Goal: Complete application form: Complete application form

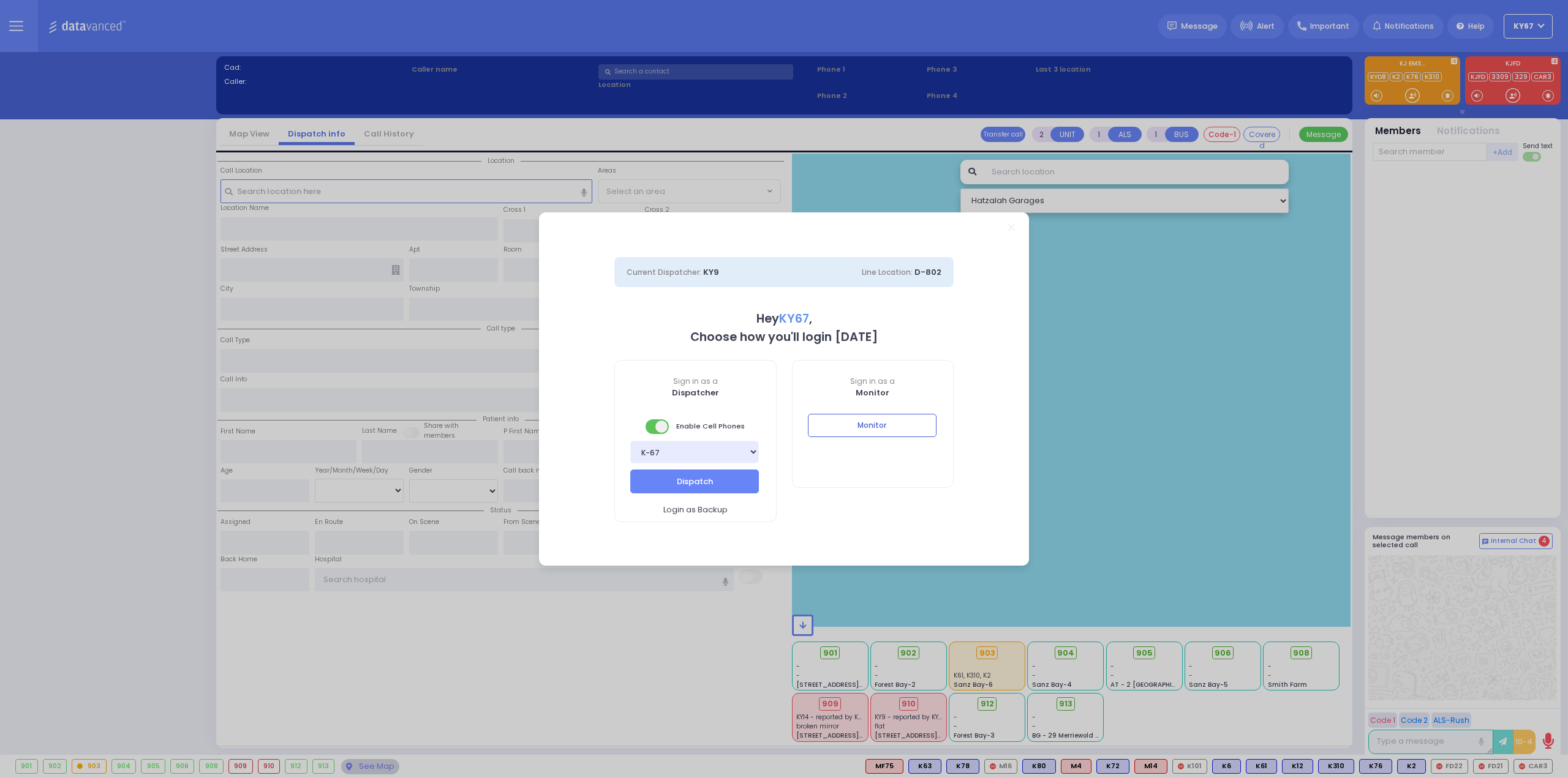
select select "9"
type input "Ky67"
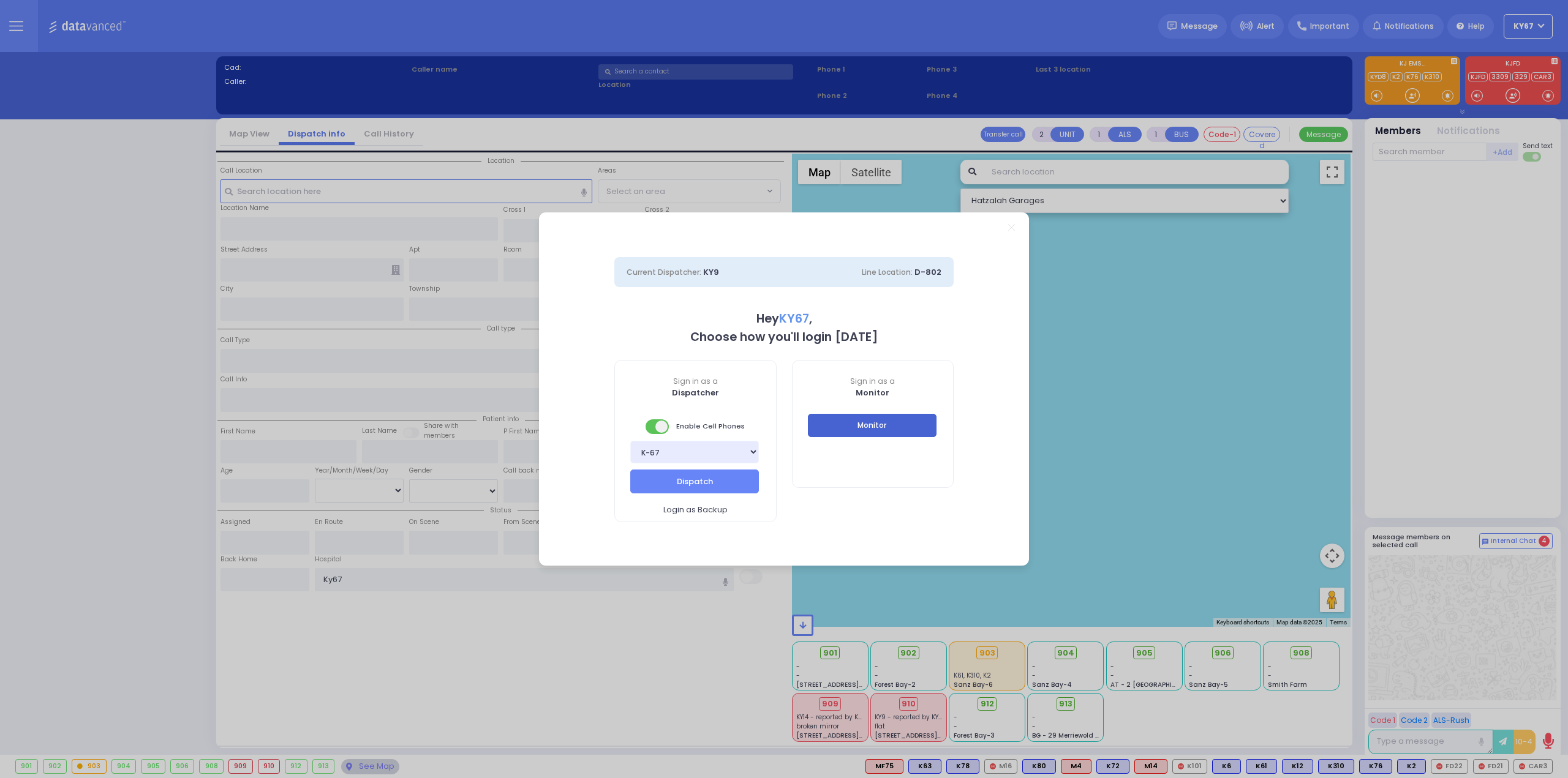
click at [909, 423] on button "Monitor" at bounding box center [872, 425] width 129 height 23
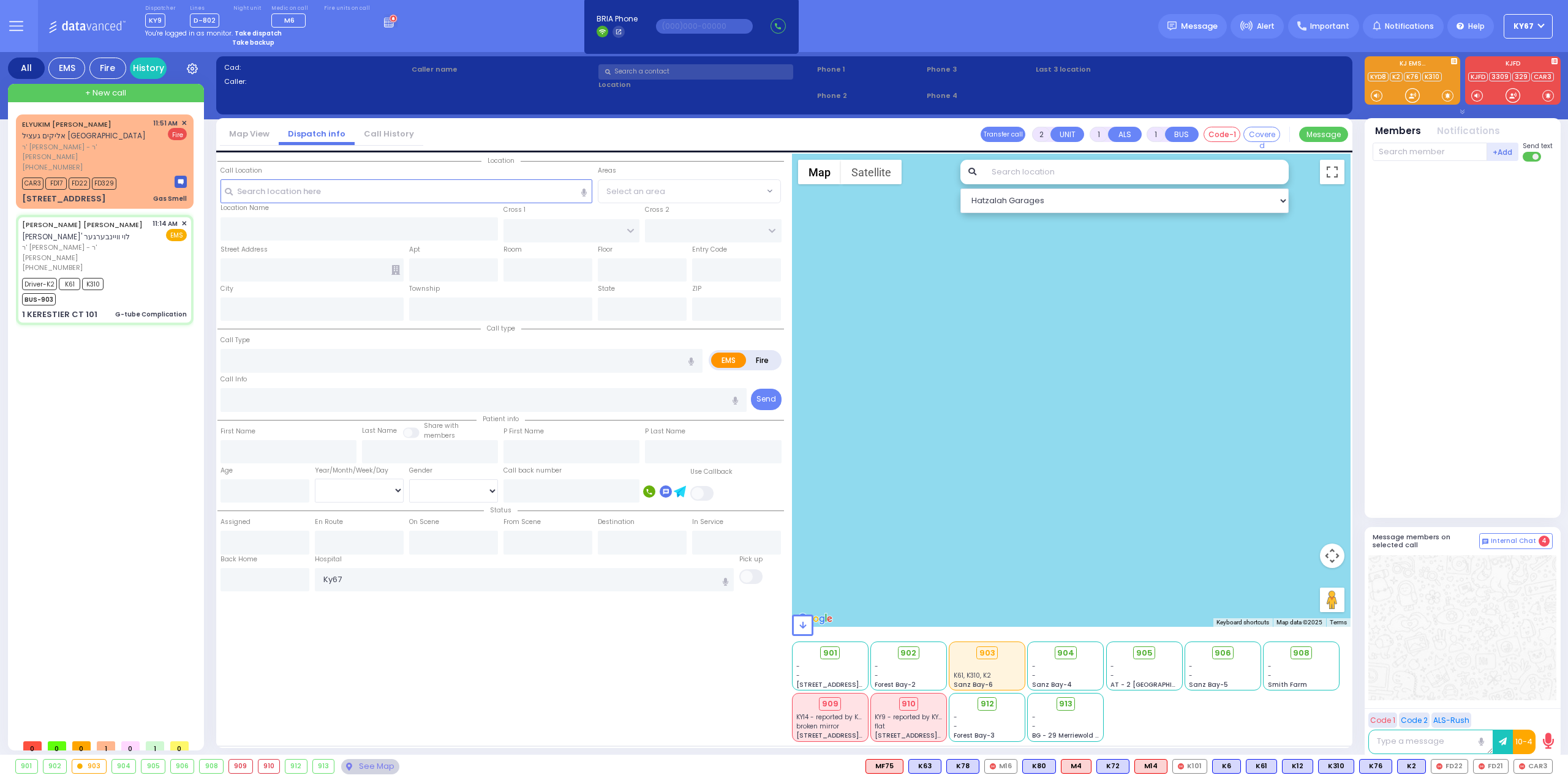
type input "6"
select select
type input "G-tube Complication"
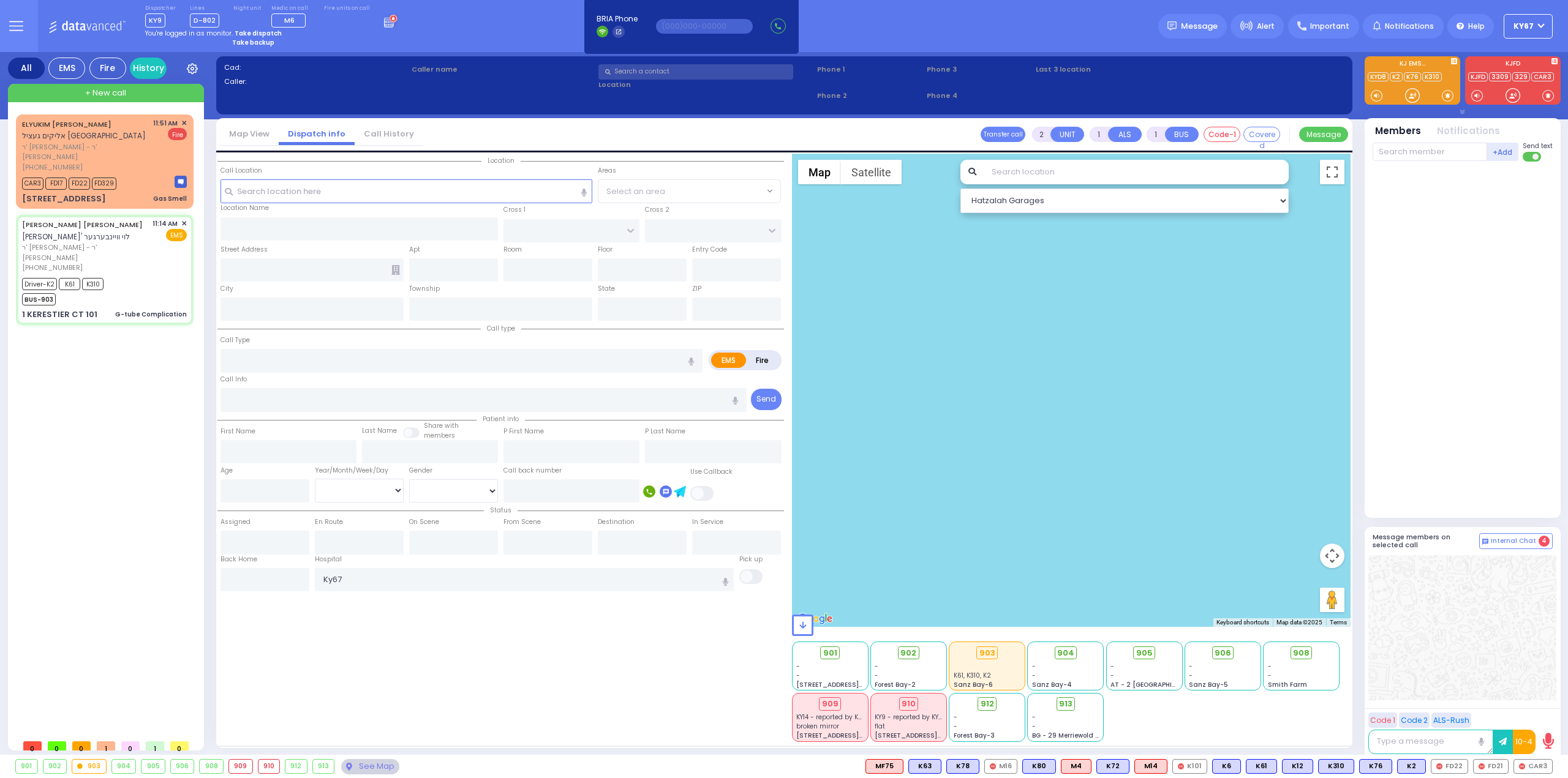
radio input "true"
type input "[PERSON_NAME] L."
type input "WEINBERGER"
type input "Unknown"
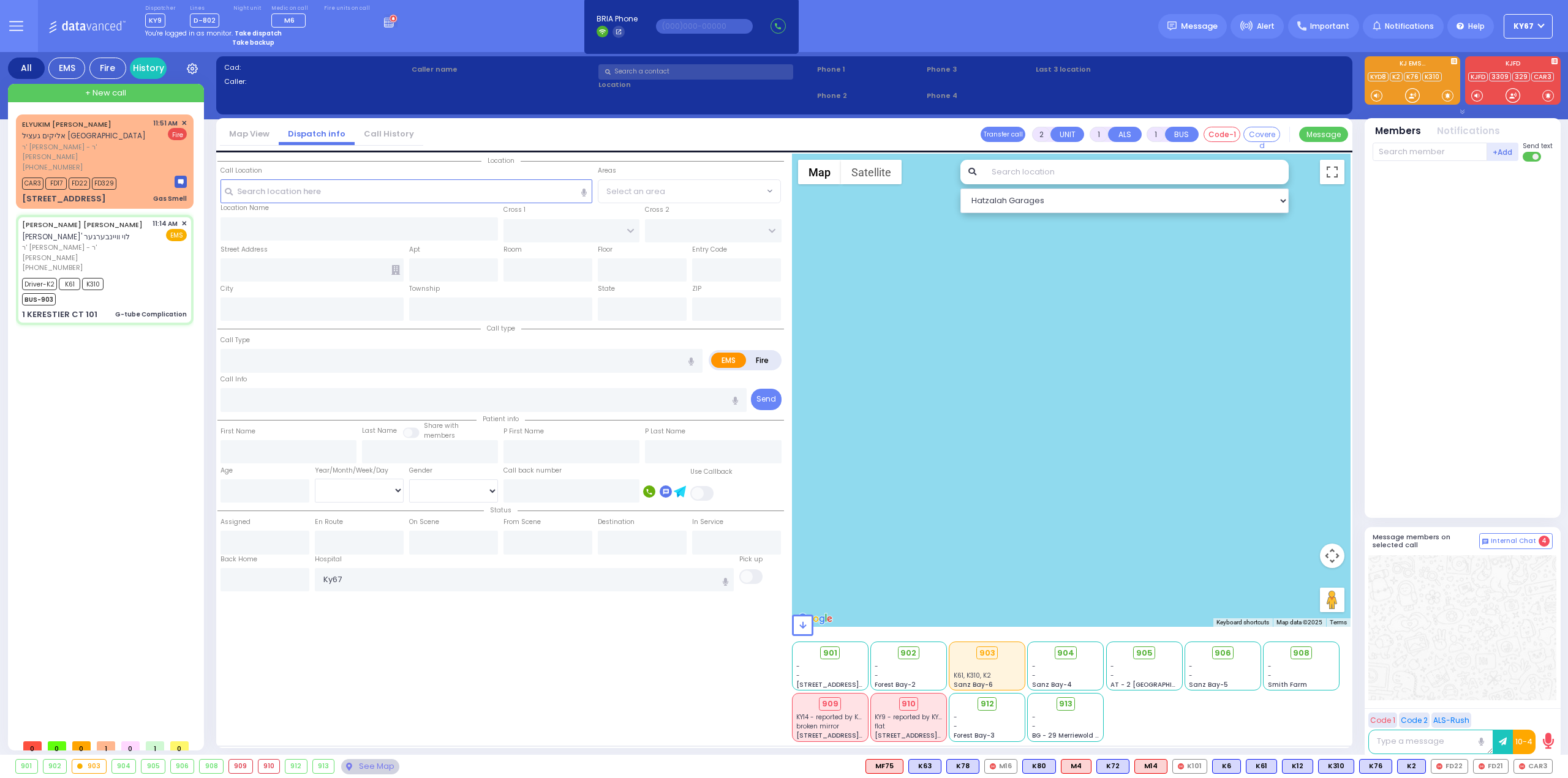
select select "Year"
type input "11:14"
type input "11:15"
type input "11:17"
type input "11:48"
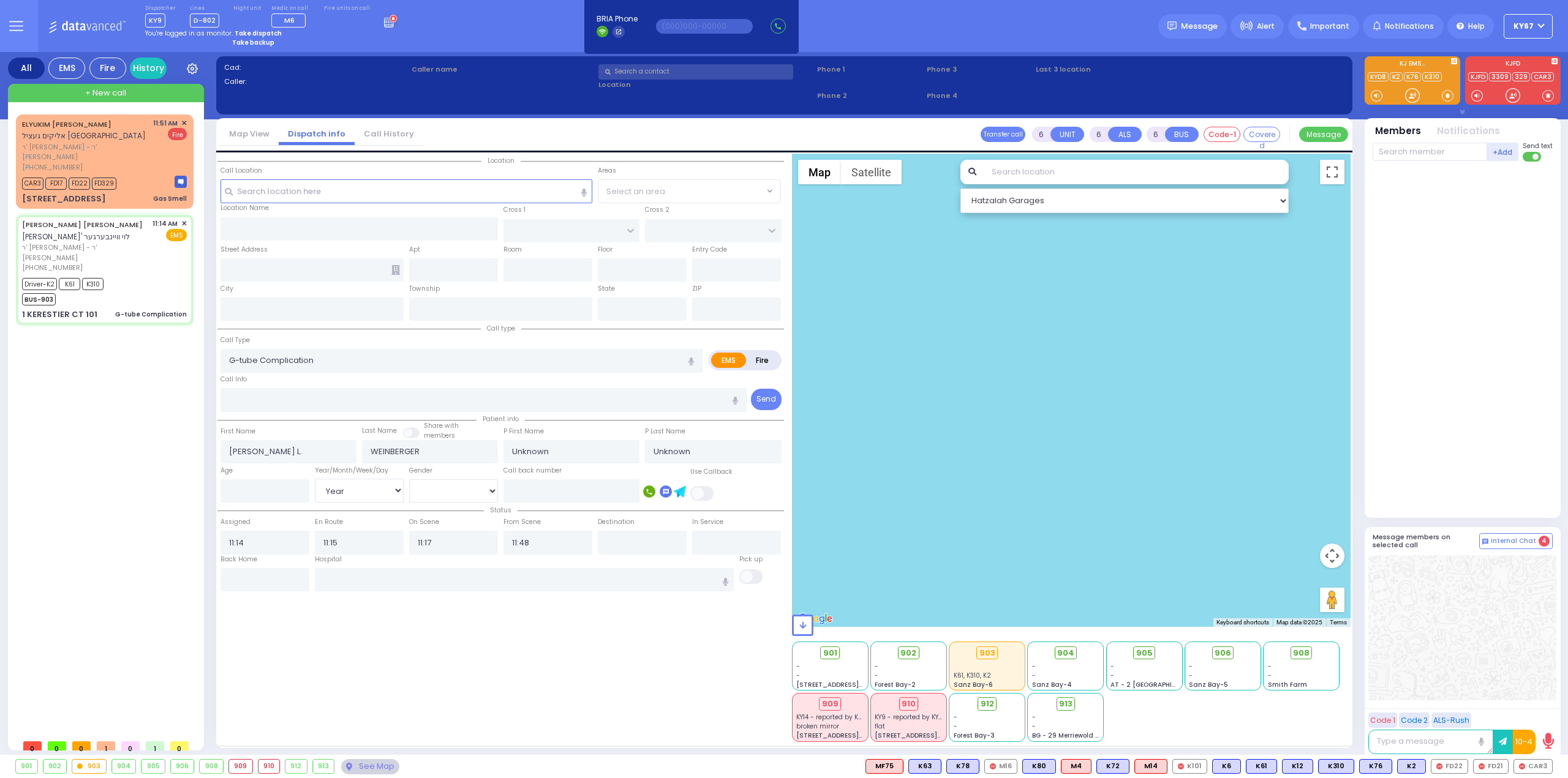
select select "Hatzalah Garages"
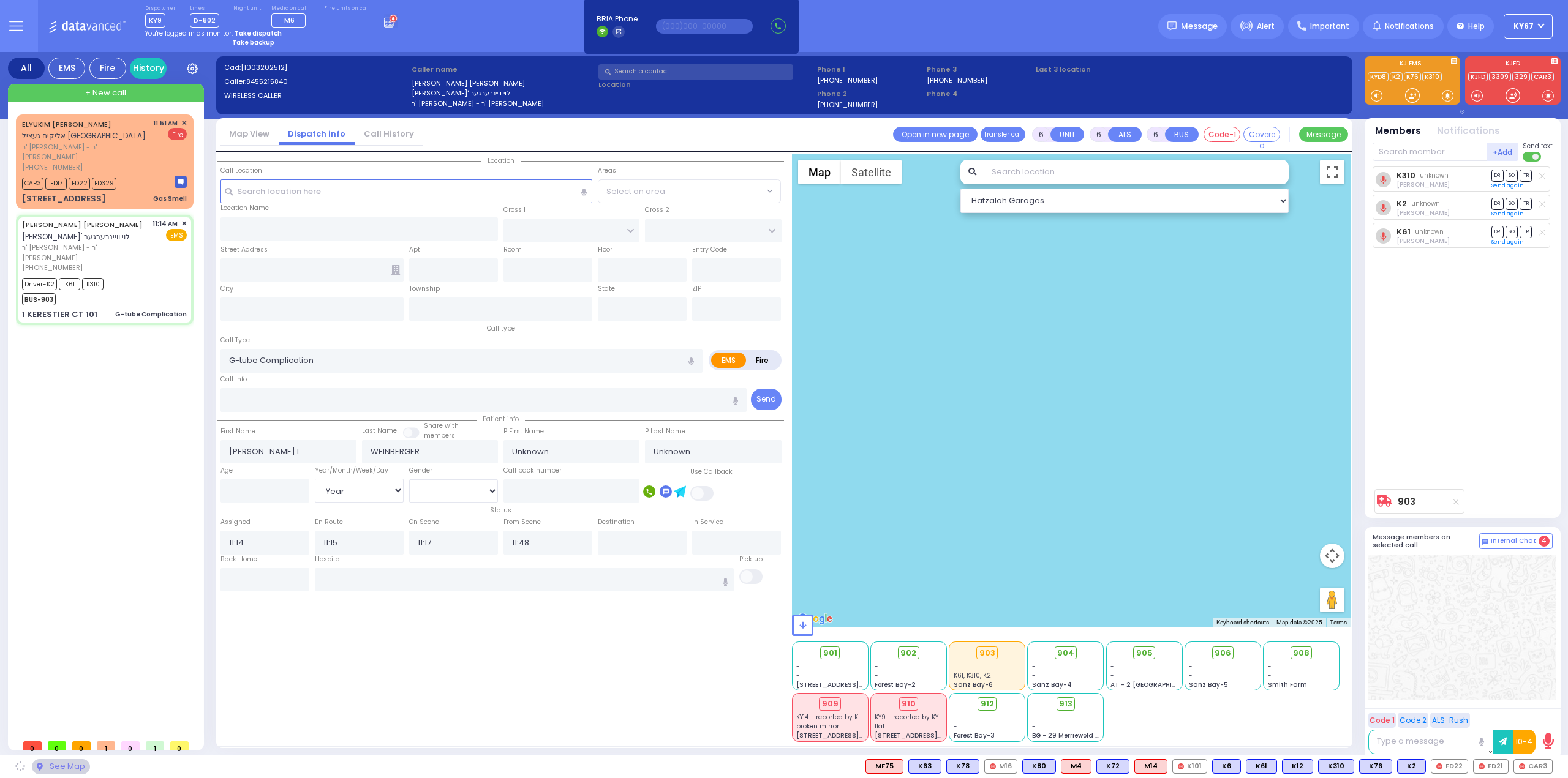
type input "KAHAN DR"
type input "GETZIL BERGER BLVD"
type input "1 KERESTIER CT"
type input "101"
type input "[PERSON_NAME]"
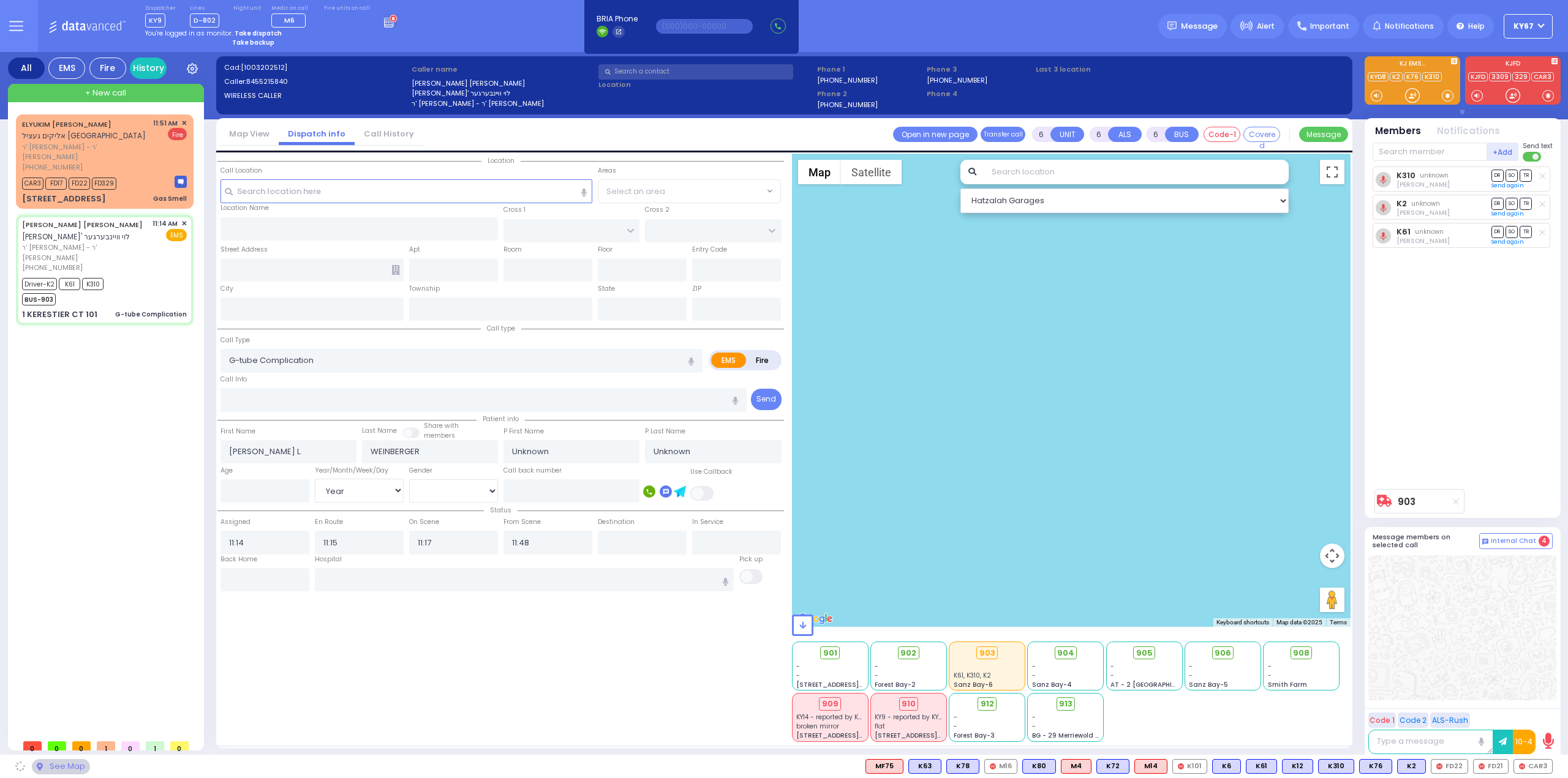
type input "[US_STATE]"
type input "10950"
select select "SECTION 4"
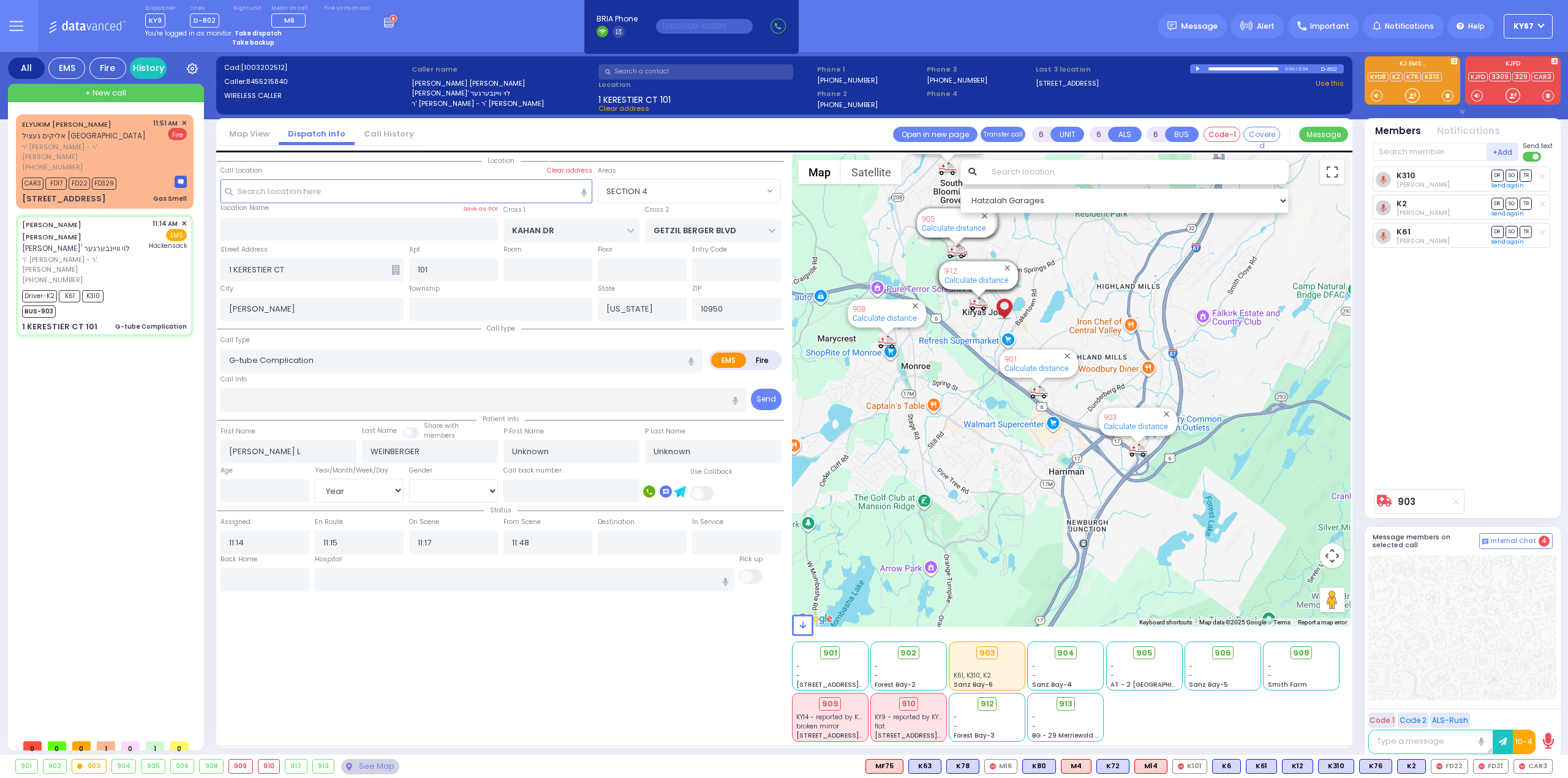
select select
radio input "true"
select select "Year"
type input "[GEOGRAPHIC_DATA]"
select select "Hatzalah Garages"
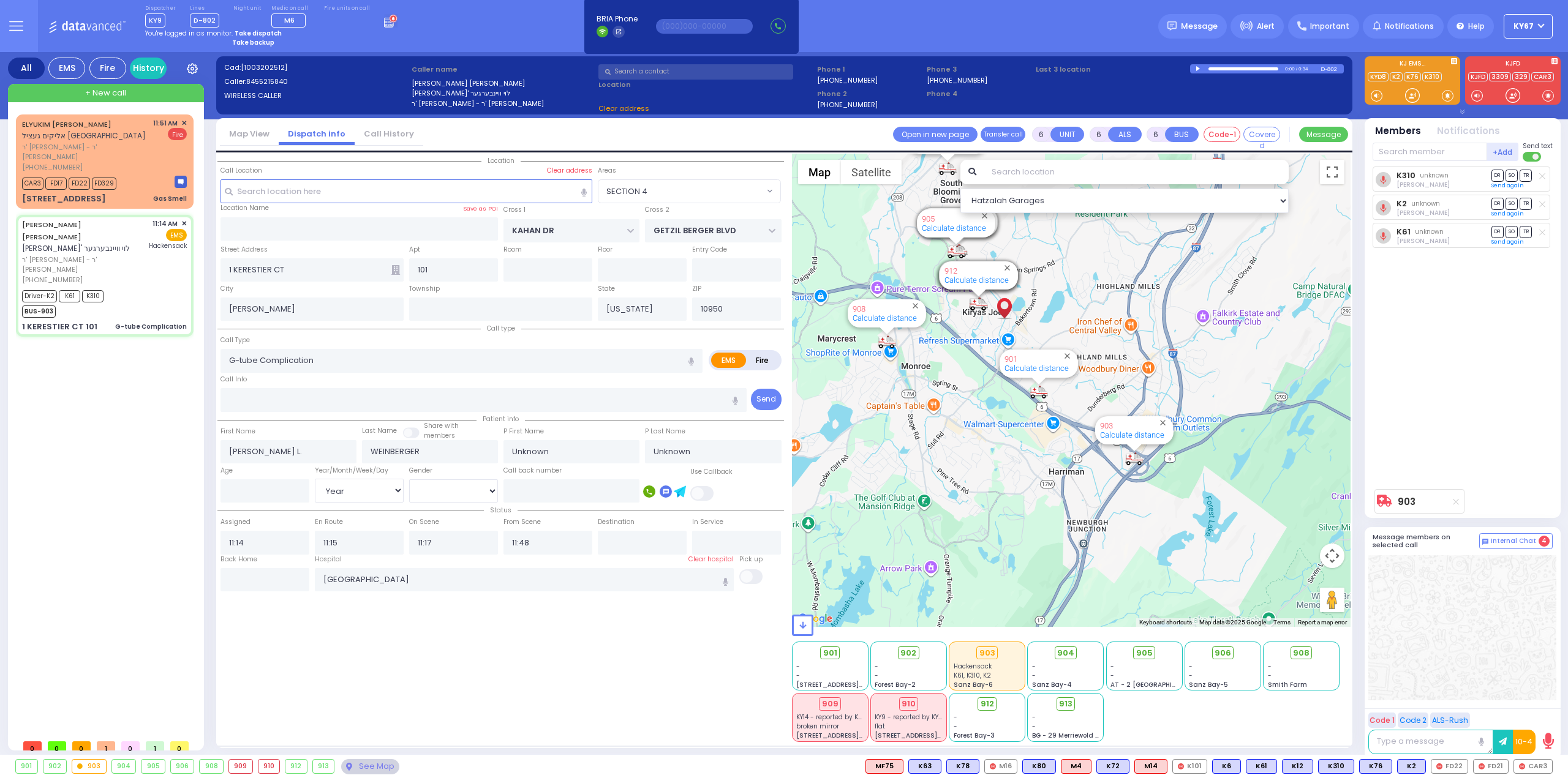
select select "SECTION 4"
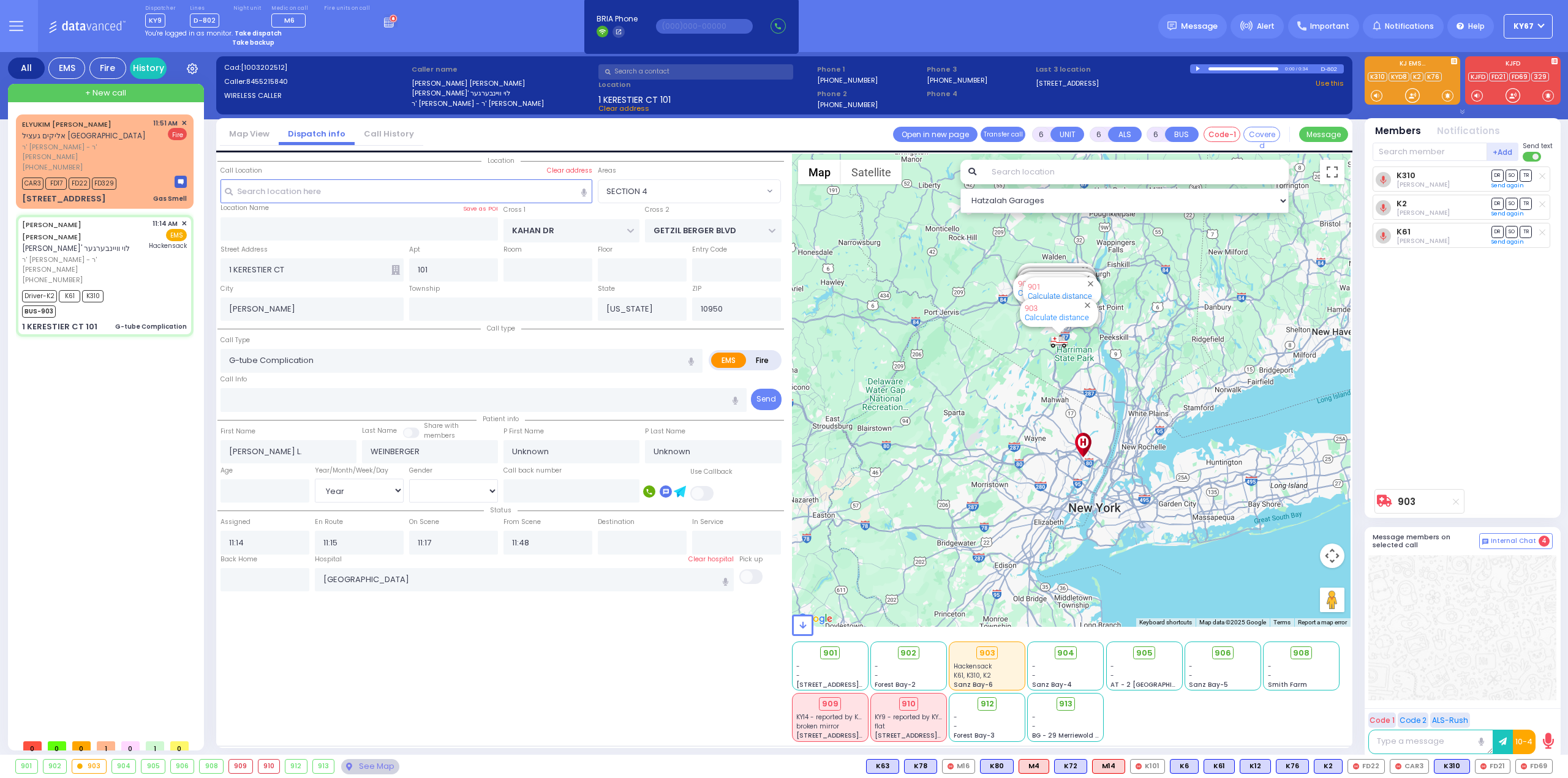
select select
radio input "true"
type input "Dovi"
type input "Weinberger"
type input "1"
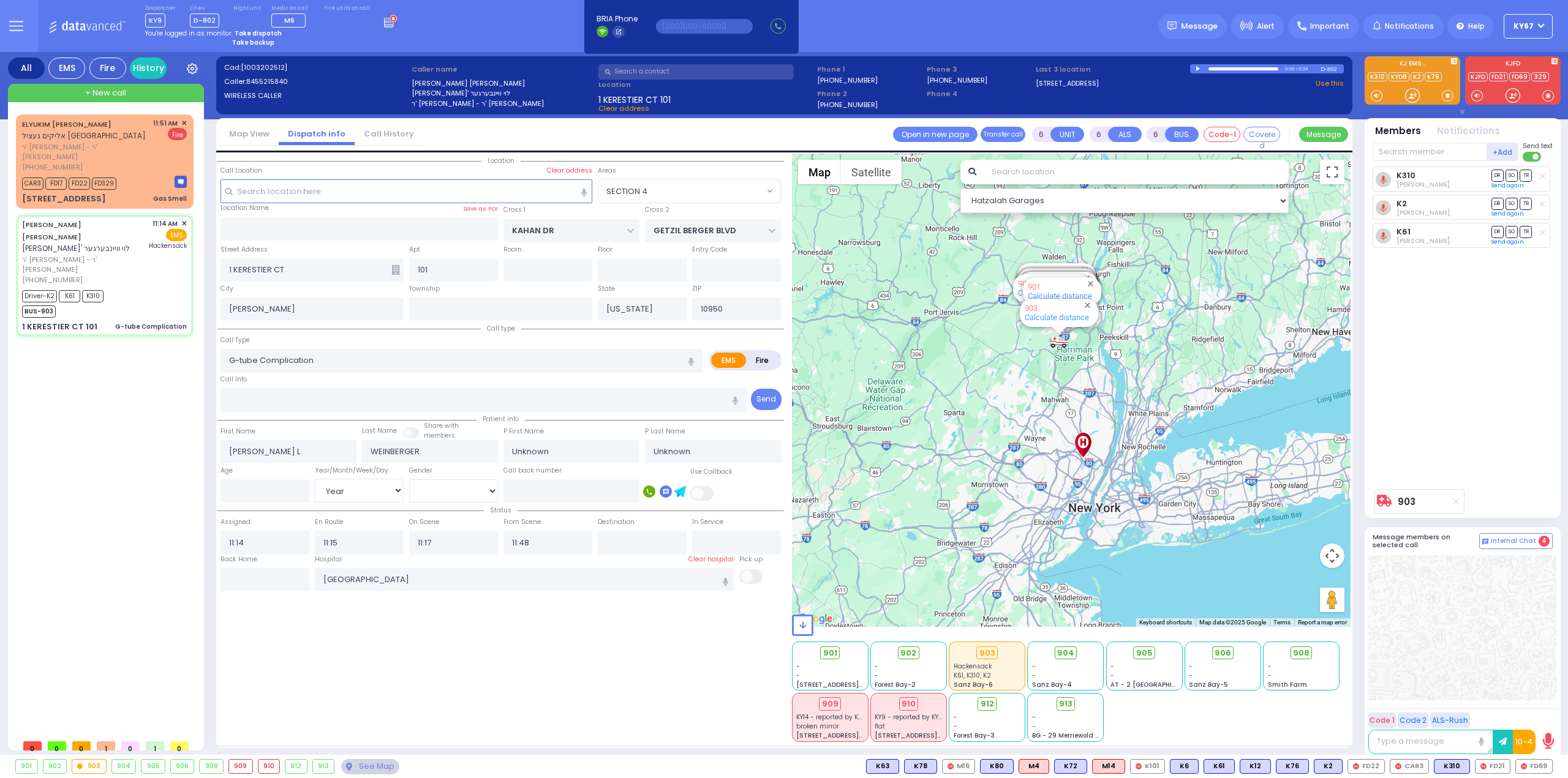
select select "Year"
select select "[DEMOGRAPHIC_DATA]"
select select "Hatzalah Garages"
select select "SECTION 4"
click at [184, 120] on span "✕" at bounding box center [183, 123] width 5 height 11
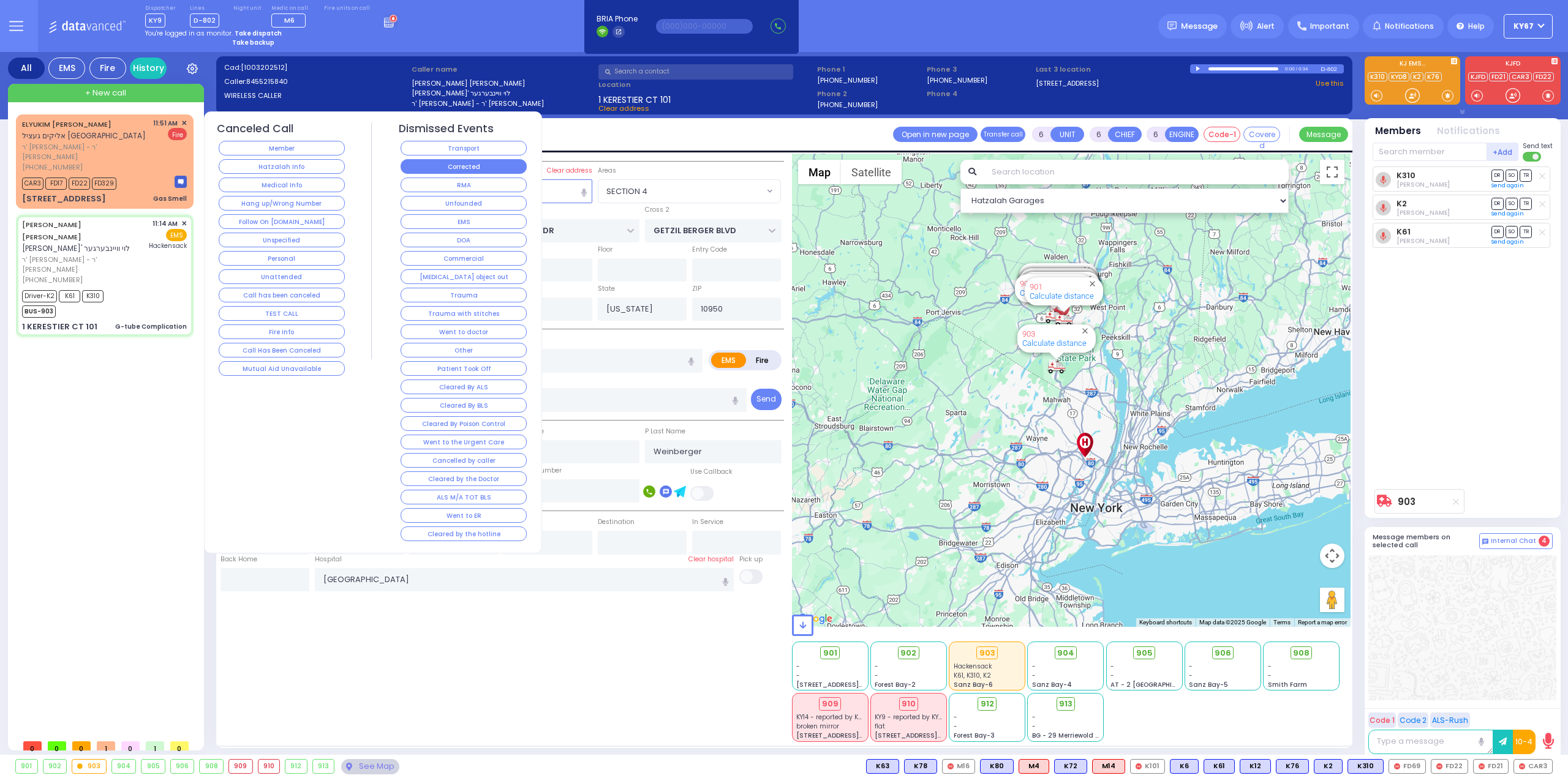
click at [437, 159] on button "Corrected" at bounding box center [464, 166] width 126 height 14
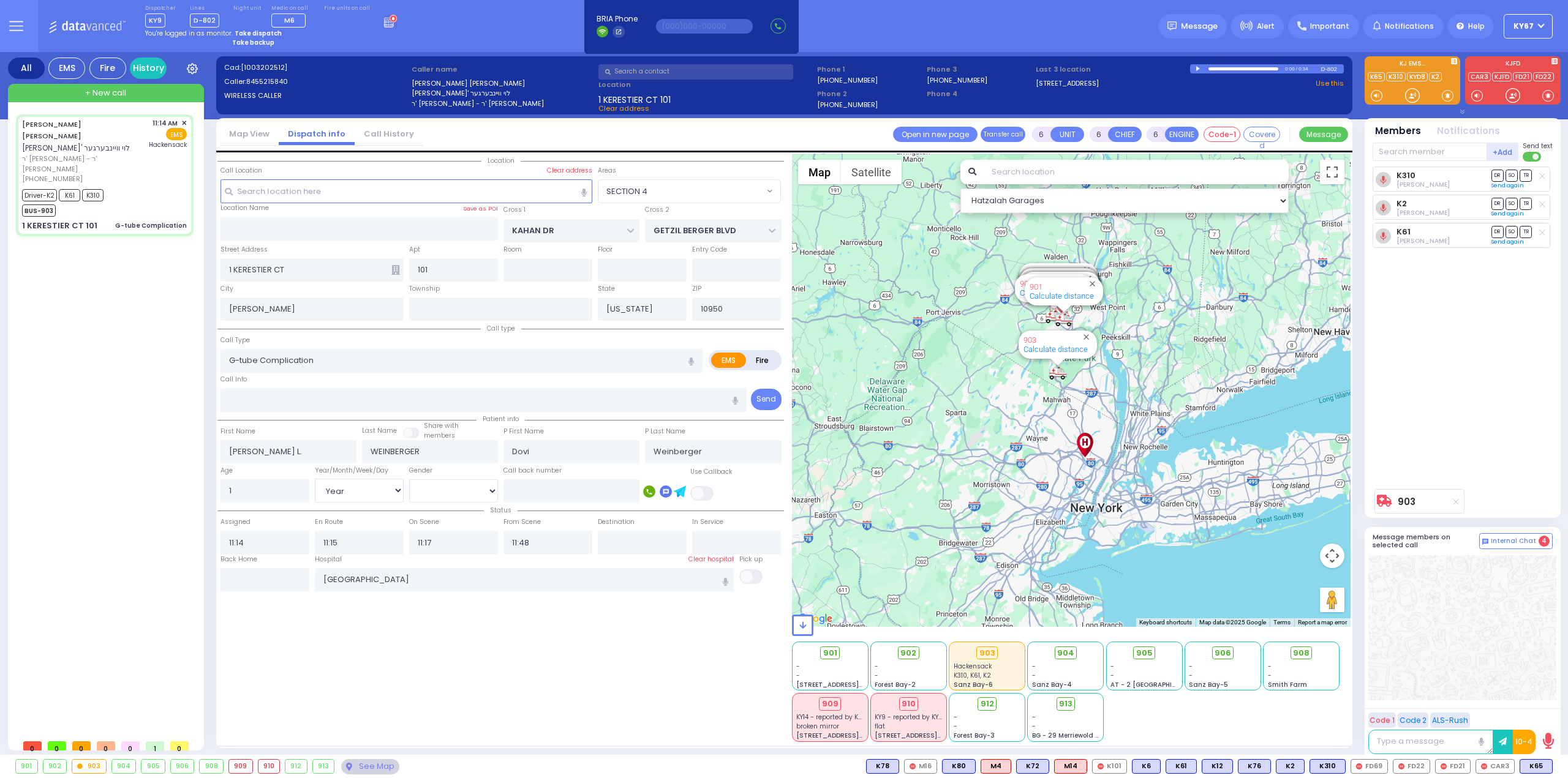
select select
radio input "true"
select select "Year"
select select "[DEMOGRAPHIC_DATA]"
type input "11:44"
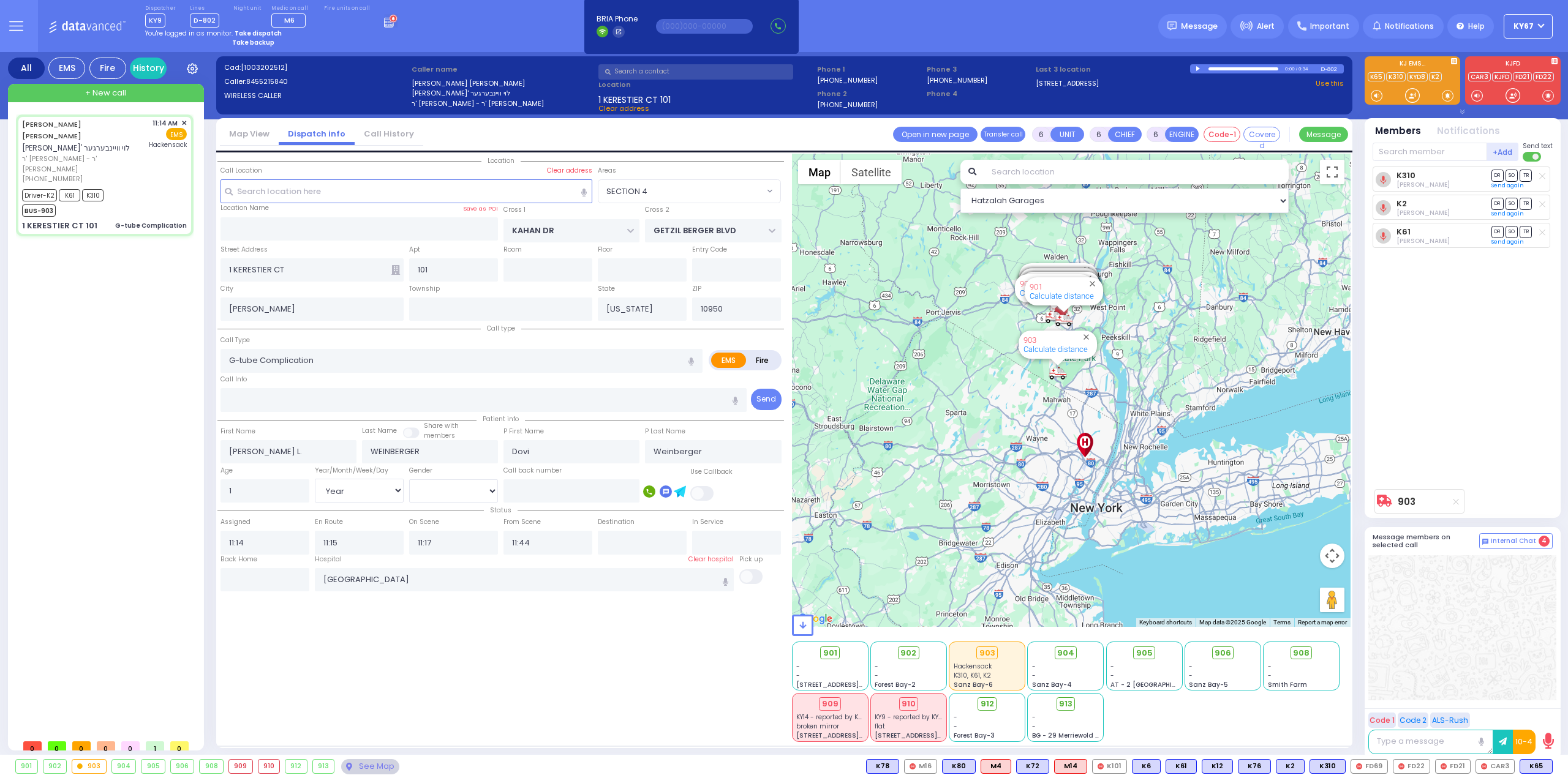
select select "Hatzalah Garages"
select select "SECTION 4"
select select
radio input "true"
select select "Year"
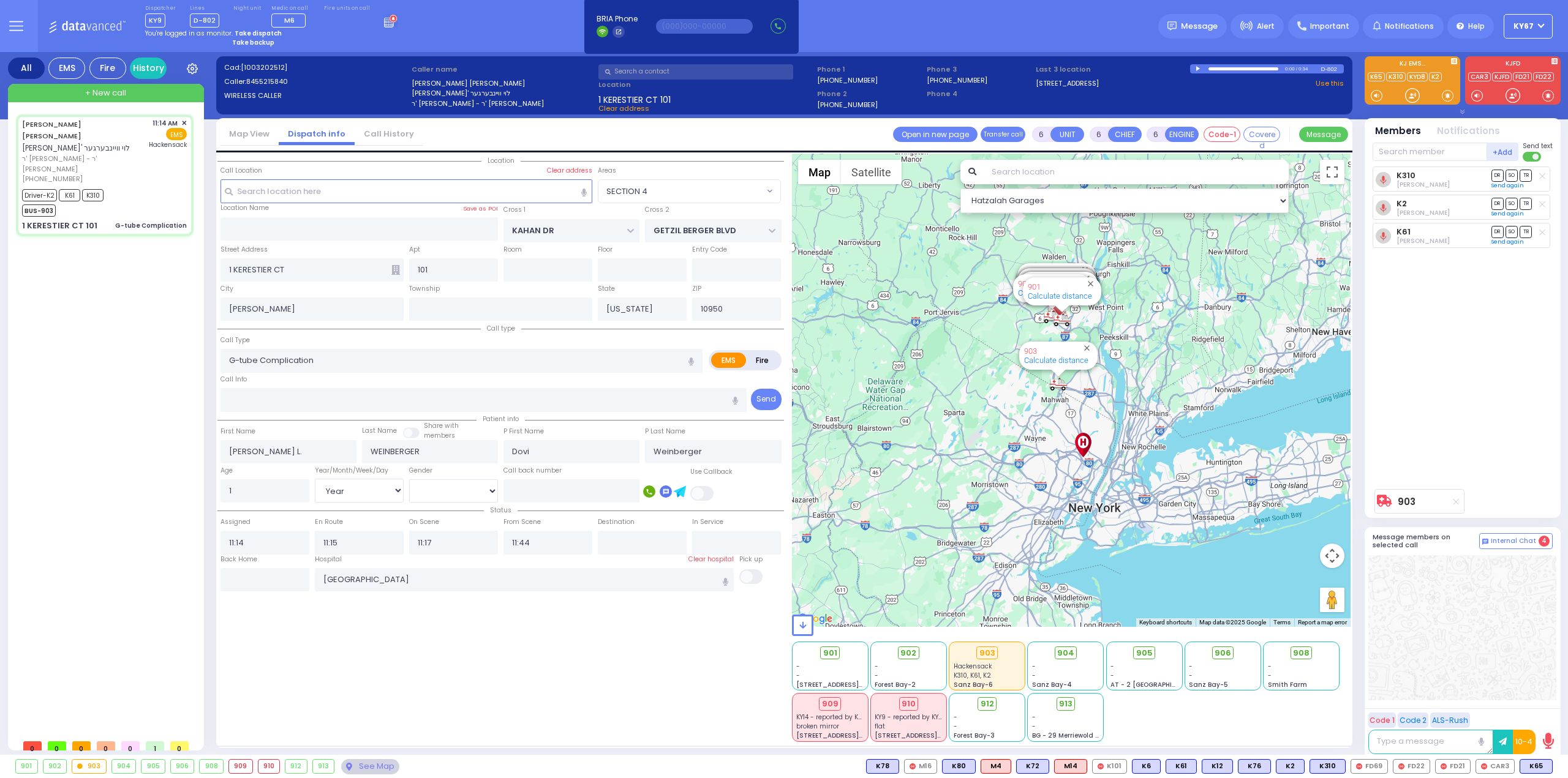
select select "[DEMOGRAPHIC_DATA]"
select select "Hatzalah Garages"
select select "SECTION 4"
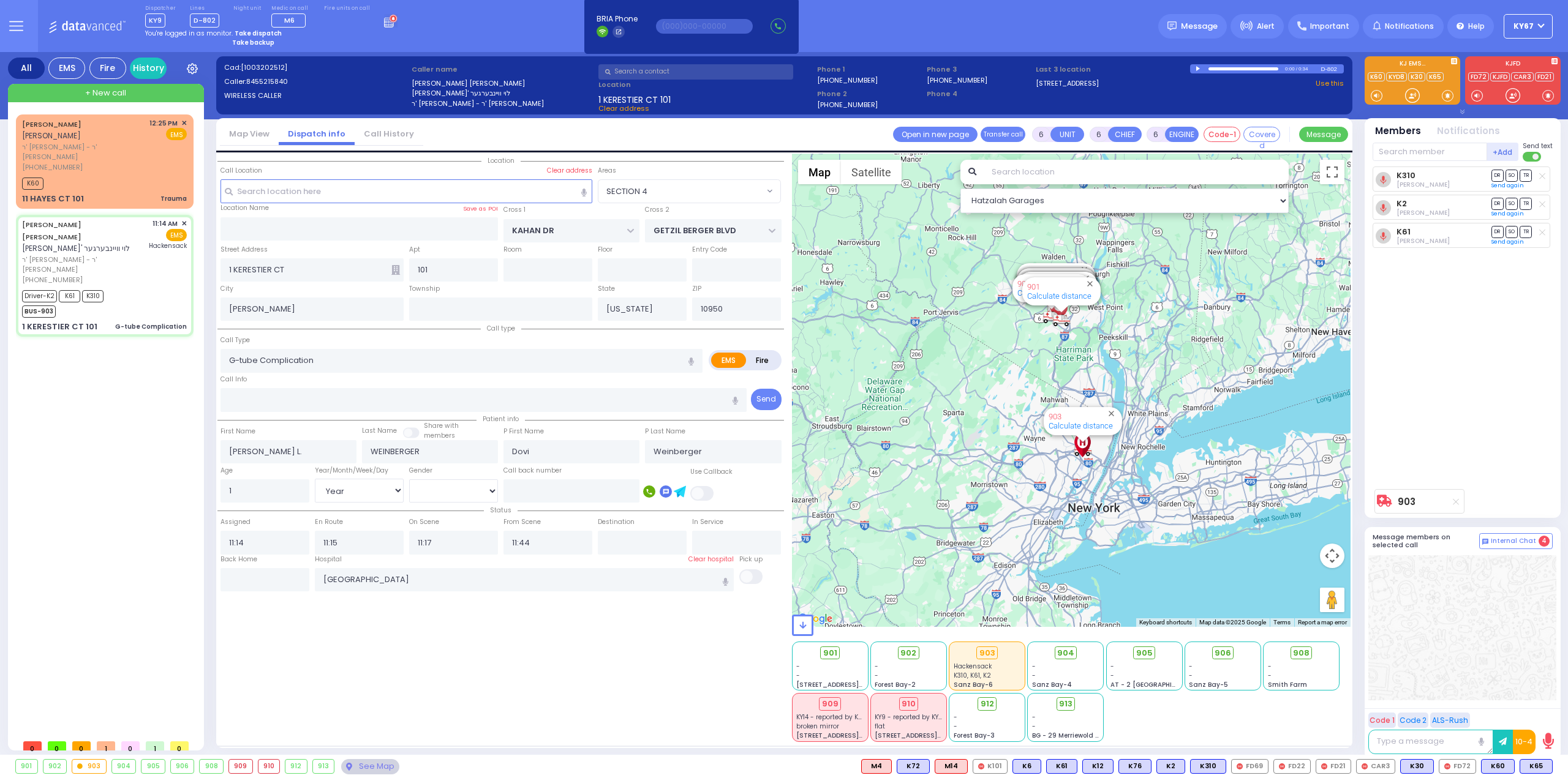
select select
radio input "true"
select select "Year"
select select "[DEMOGRAPHIC_DATA]"
type input "12:26"
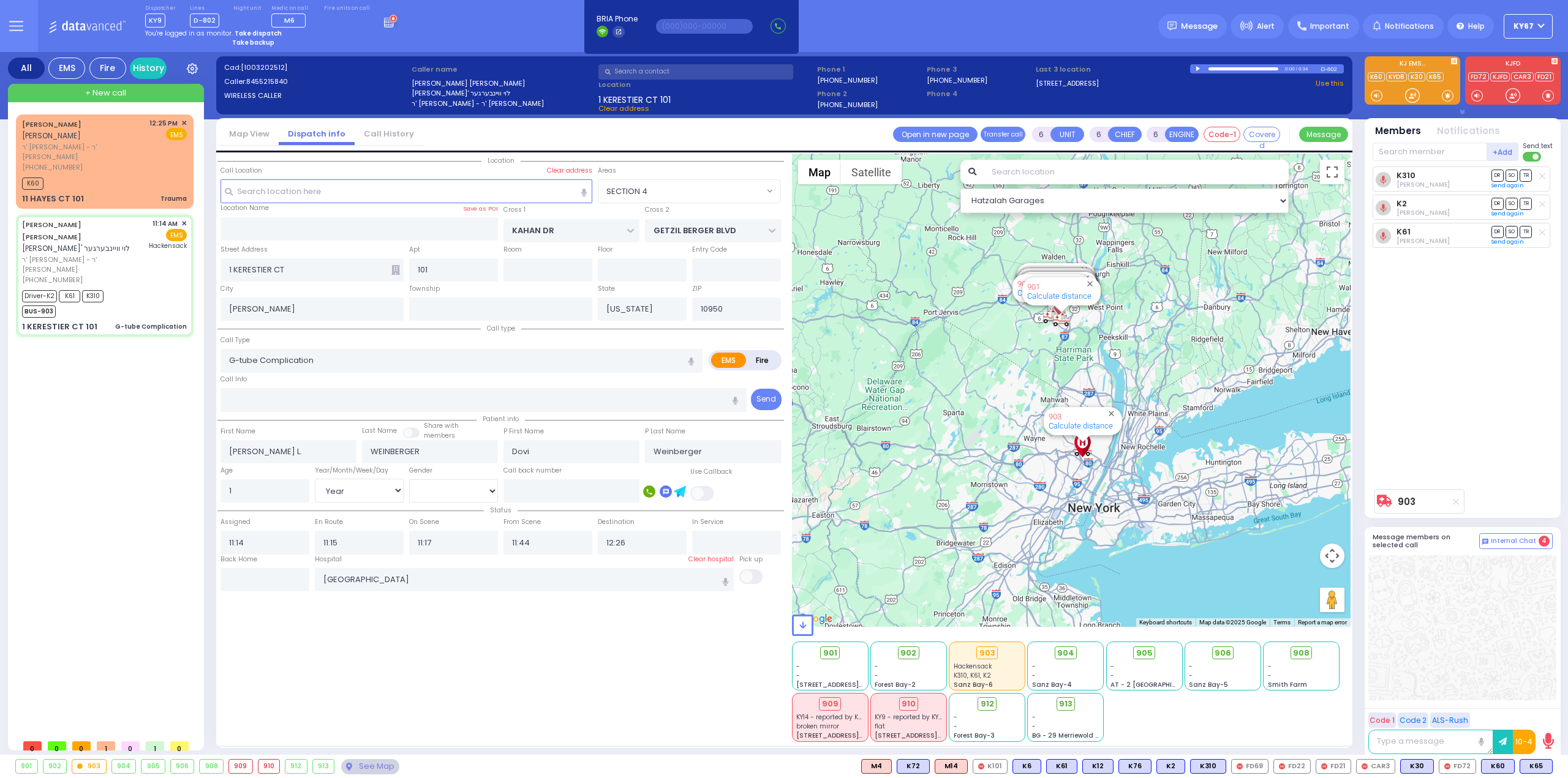
select select "Hatzalah Garages"
select select "SECTION 4"
select select
radio input "true"
select select "Year"
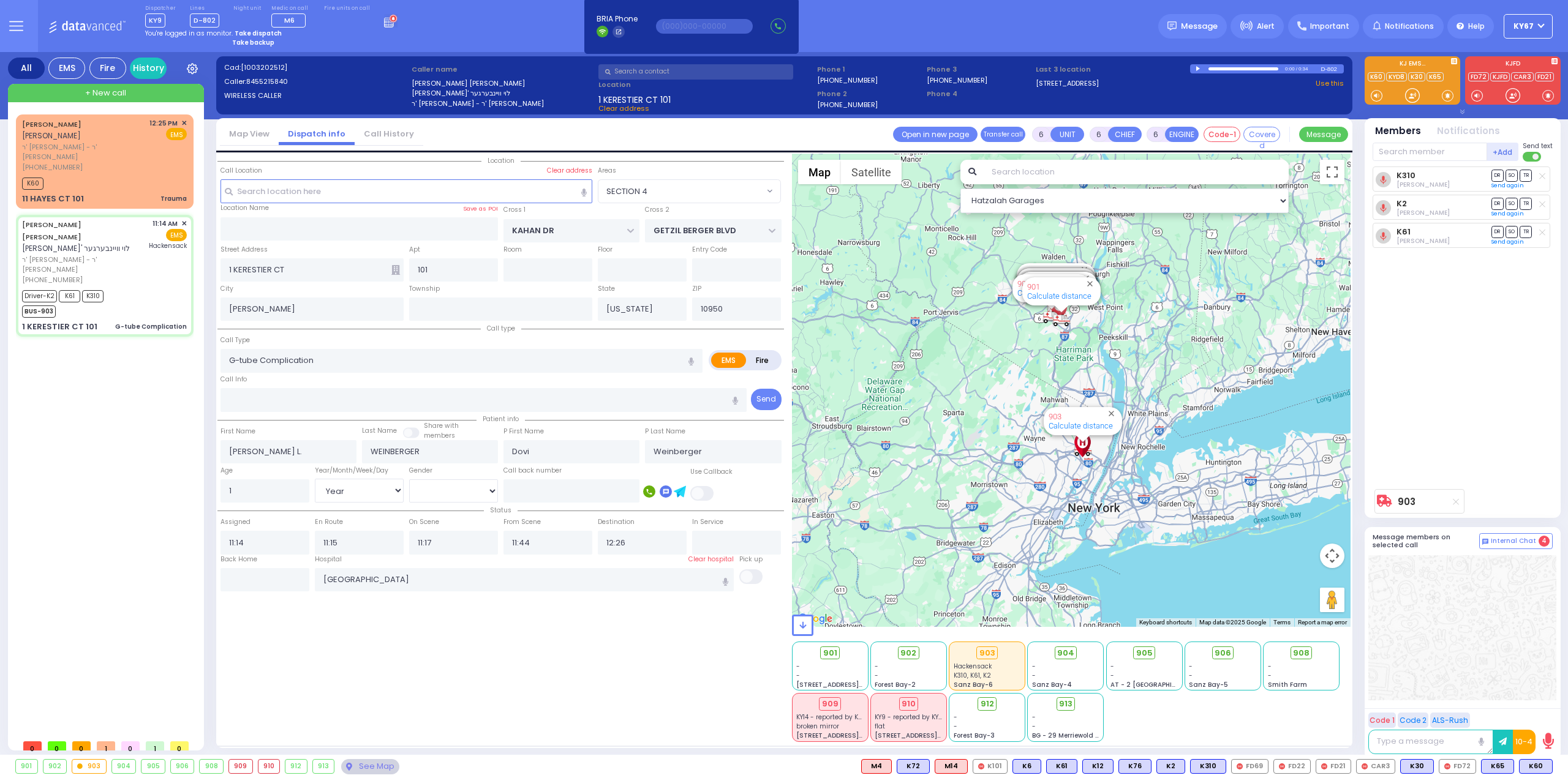
select select "[DEMOGRAPHIC_DATA]"
type input "11:48"
select select "Hatzalah Garages"
select select "SECTION 4"
select select
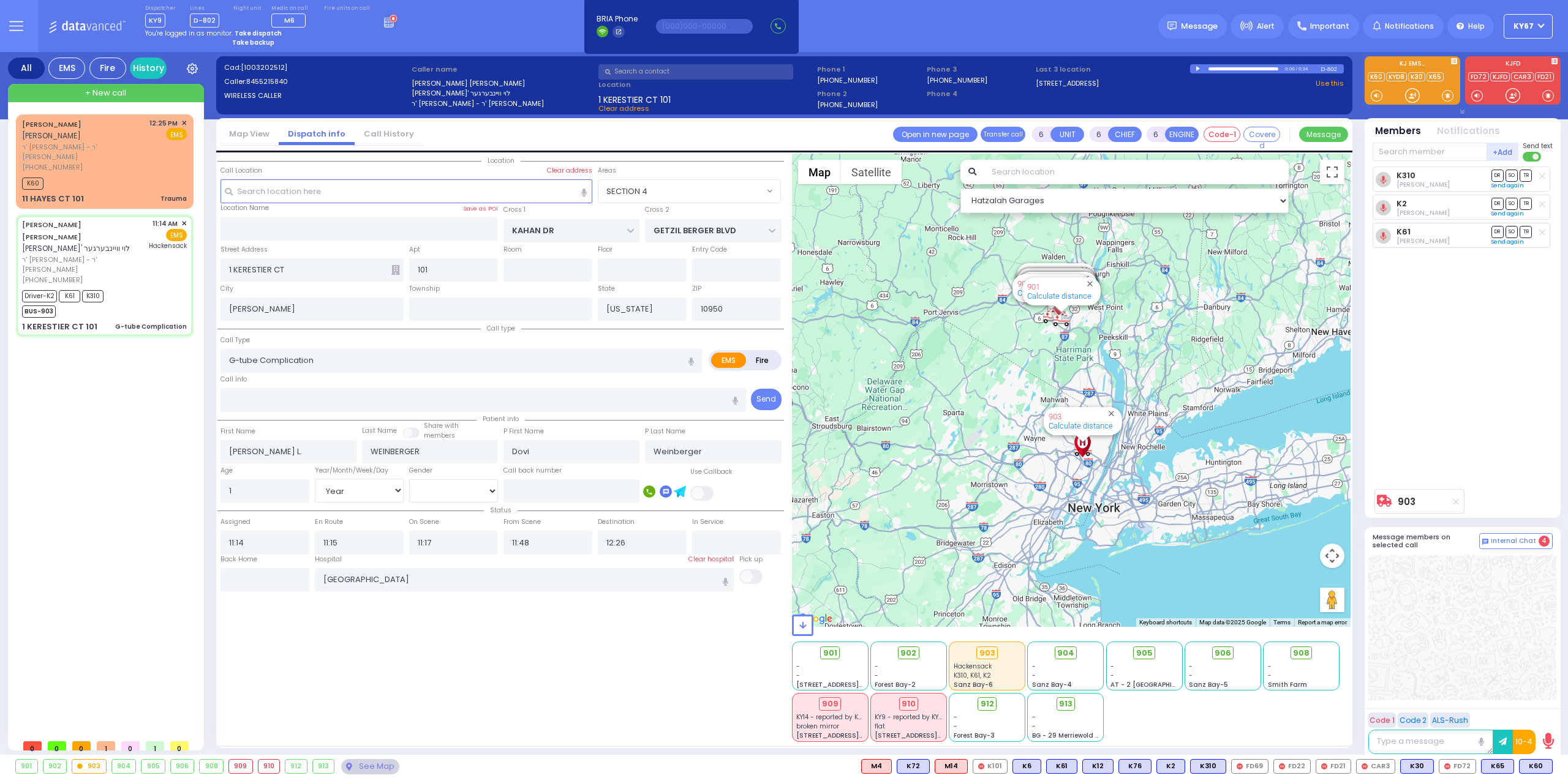
radio input "true"
select select "Year"
select select "[DEMOGRAPHIC_DATA]"
select select "Hatzalah Garages"
select select "SECTION 4"
